Goal: Information Seeking & Learning: Learn about a topic

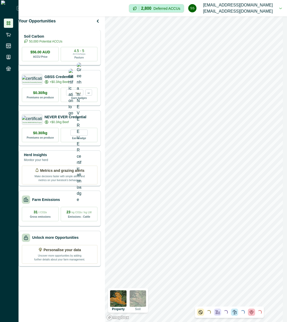
click at [62, 44] on p "50,000 Potential ACCUs" at bounding box center [45, 41] width 33 height 5
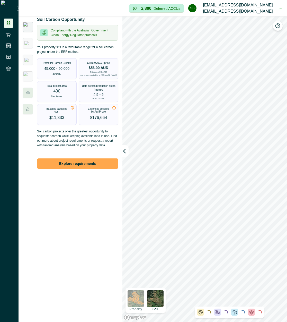
click at [80, 168] on button "Explore requirements" at bounding box center [77, 163] width 81 height 10
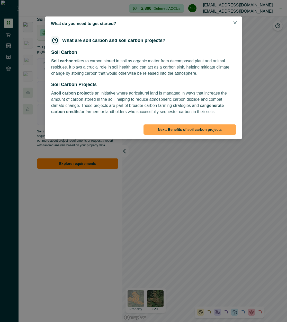
click at [186, 130] on button "Next : Benefits of soil carbon projects" at bounding box center [190, 129] width 93 height 10
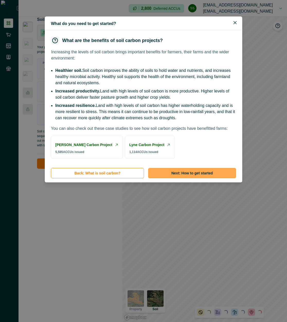
click at [192, 178] on button "Next : How to get started" at bounding box center [192, 173] width 88 height 10
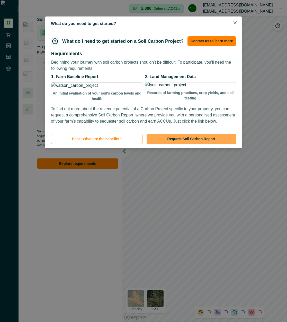
click at [198, 144] on button "Request Soil Carbon Report" at bounding box center [192, 139] width 90 height 10
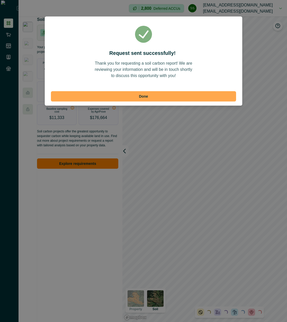
click at [194, 94] on button "Done" at bounding box center [143, 96] width 185 height 10
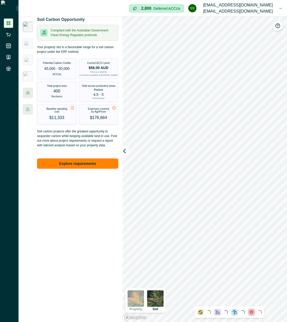
click at [262, 9] on button "ss [EMAIL_ADDRESS][DOMAIN_NAME] [EMAIL_ADDRESS][DOMAIN_NAME]" at bounding box center [235, 8] width 94 height 16
click at [246, 27] on button "Sign out" at bounding box center [248, 25] width 57 height 8
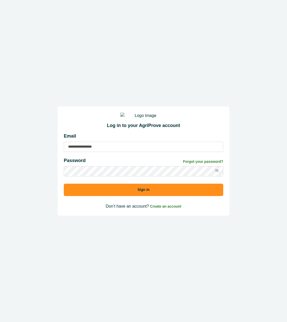
click at [141, 150] on input at bounding box center [144, 147] width 160 height 10
type input "**********"
click at [64, 184] on button "Sign in" at bounding box center [144, 190] width 160 height 12
